Goal: Complete application form

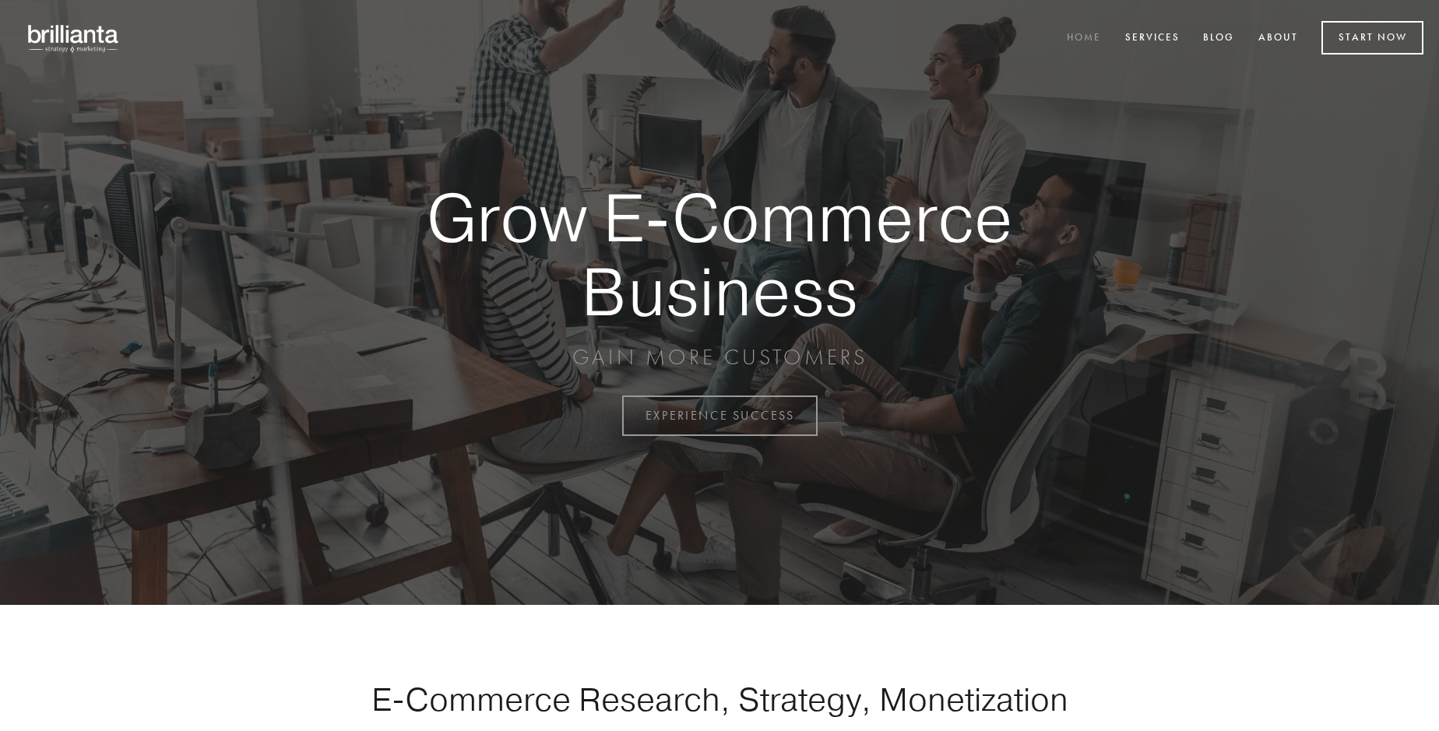
scroll to position [4082, 0]
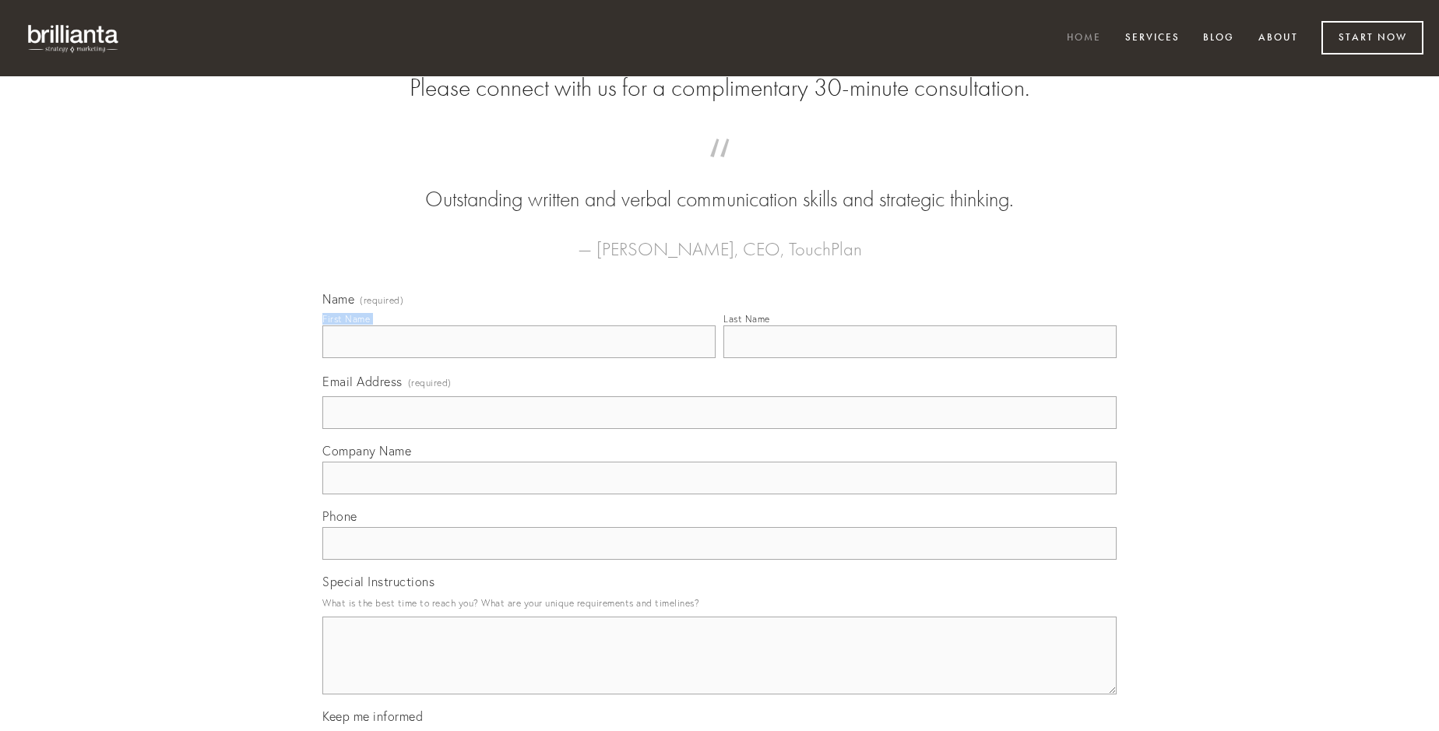
type input "[PERSON_NAME]"
click at [920, 358] on input "Last Name" at bounding box center [919, 341] width 393 height 33
type input "[PERSON_NAME]"
click at [719, 429] on input "Email Address (required)" at bounding box center [719, 412] width 794 height 33
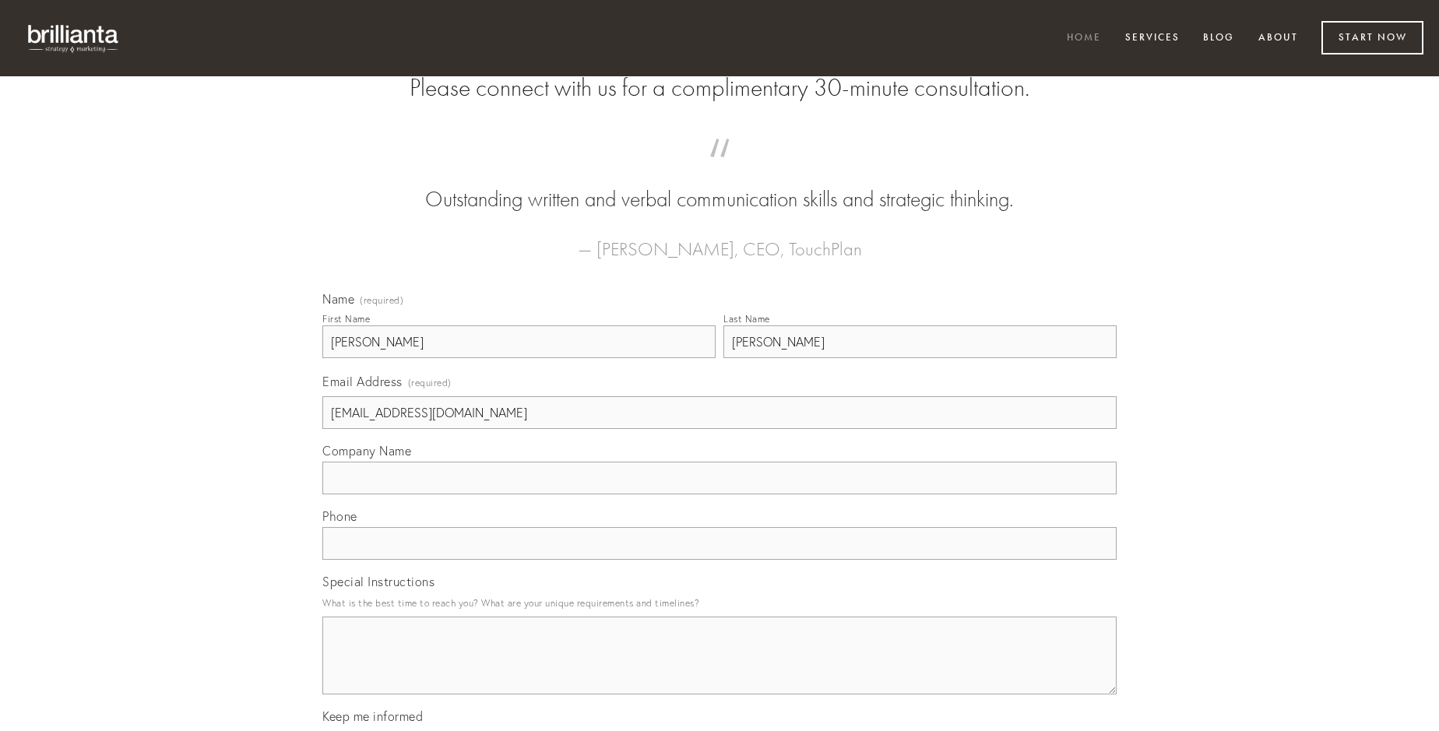
type input "[EMAIL_ADDRESS][DOMAIN_NAME]"
click at [719, 494] on input "Company Name" at bounding box center [719, 478] width 794 height 33
type input "vespillo"
click at [719, 560] on input "text" at bounding box center [719, 543] width 794 height 33
click at [719, 670] on textarea "Special Instructions" at bounding box center [719, 656] width 794 height 78
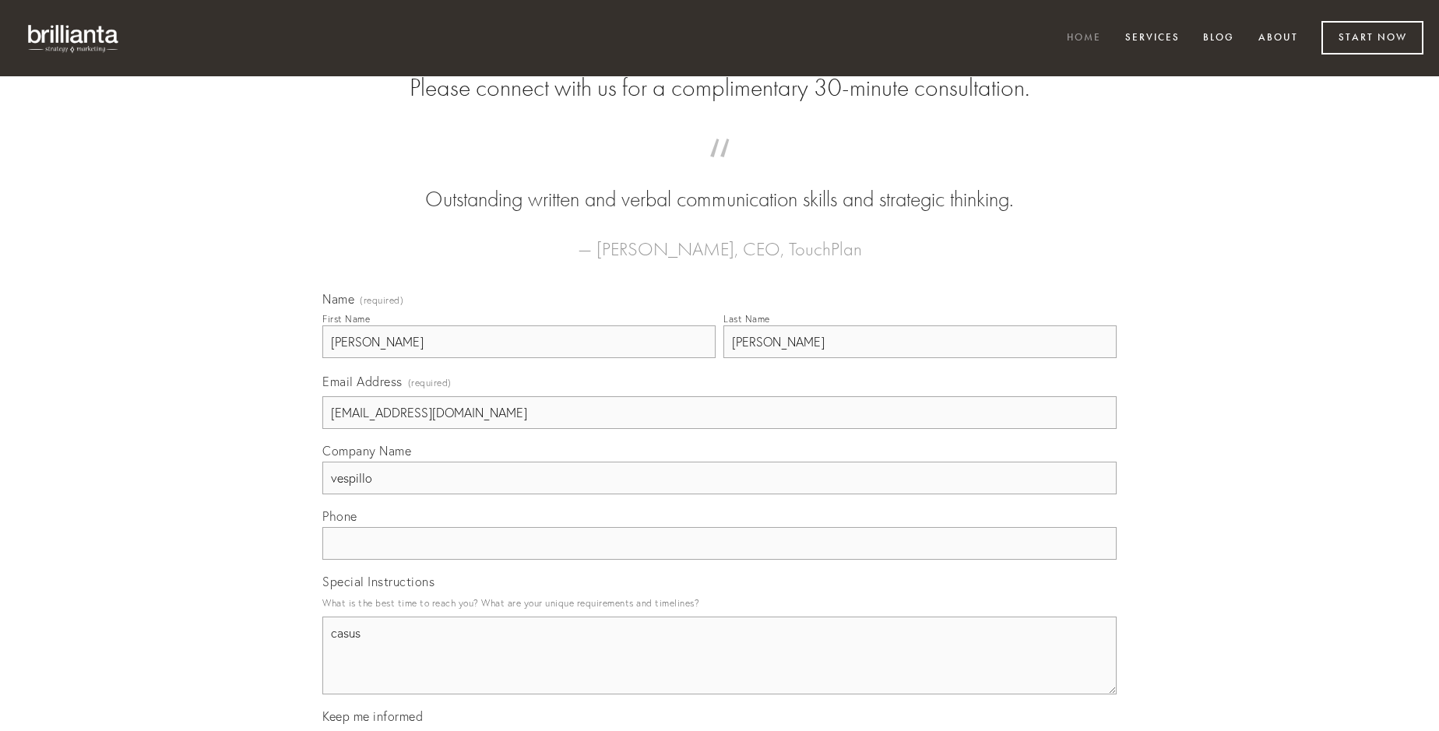
type textarea "casus"
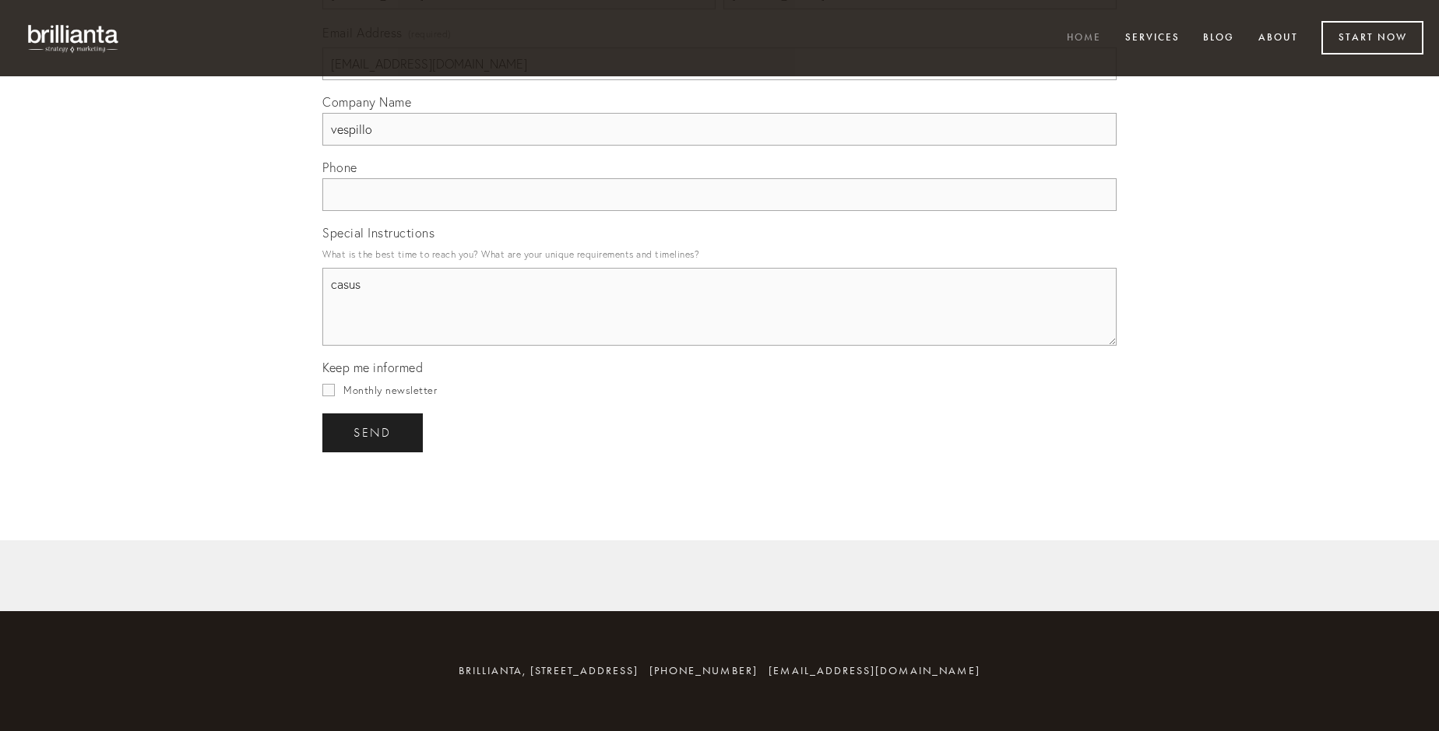
click at [374, 432] on span "send" at bounding box center [373, 433] width 38 height 14
